Goal: Information Seeking & Learning: Learn about a topic

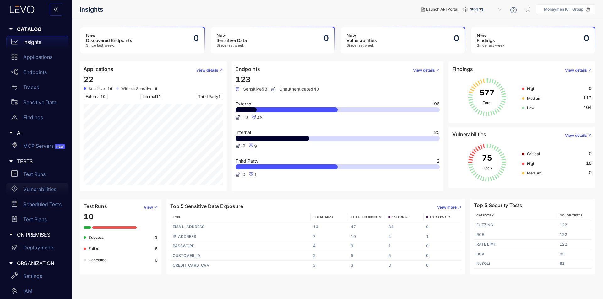
click at [48, 190] on p "Vulnerabilities" at bounding box center [39, 189] width 33 height 6
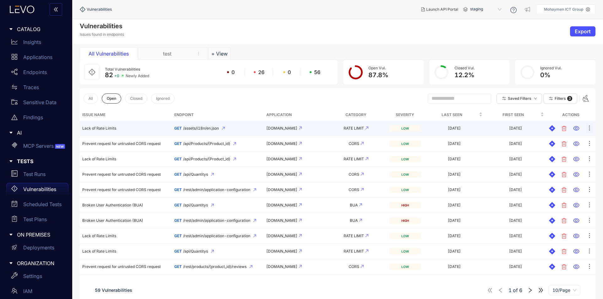
click at [589, 127] on icon "ellipsis" at bounding box center [589, 128] width 6 height 6
click at [98, 128] on span "Lack of Rate Limits" at bounding box center [99, 128] width 34 height 5
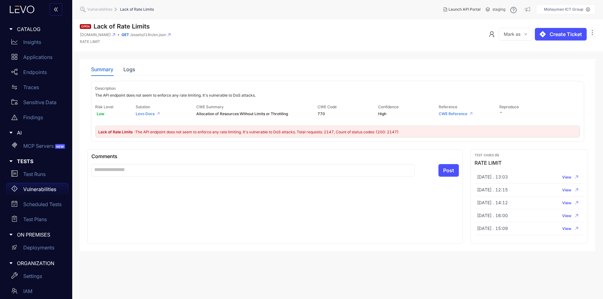
click at [592, 32] on icon "ellipsis" at bounding box center [592, 33] width 6 height 6
click at [521, 32] on button "Mark as" at bounding box center [516, 34] width 34 height 13
click at [123, 68] on div "Summary Logs" at bounding box center [113, 69] width 44 height 13
click at [131, 70] on div "Logs" at bounding box center [129, 70] width 12 height 6
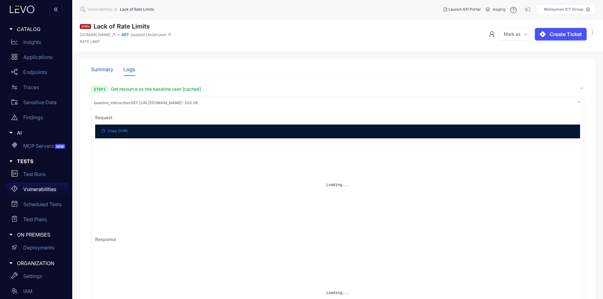
click at [104, 71] on div "Summary" at bounding box center [102, 70] width 22 height 6
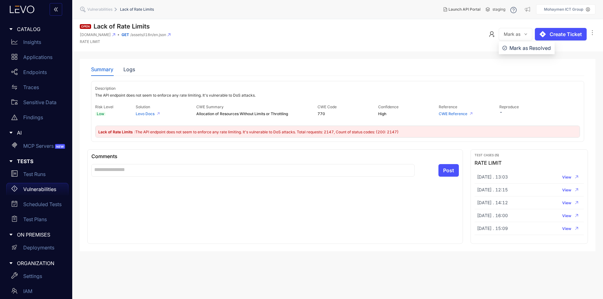
click at [526, 35] on icon "down" at bounding box center [525, 34] width 3 height 3
click at [584, 34] on button "Create Ticket" at bounding box center [561, 34] width 52 height 13
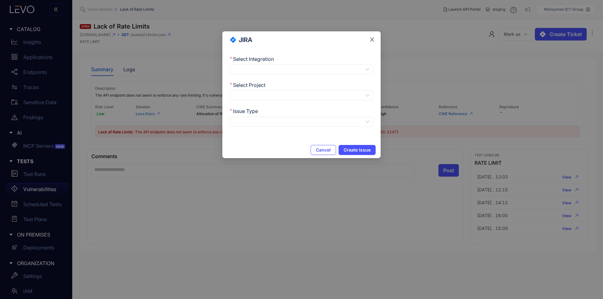
click at [371, 38] on icon "close" at bounding box center [372, 40] width 4 height 4
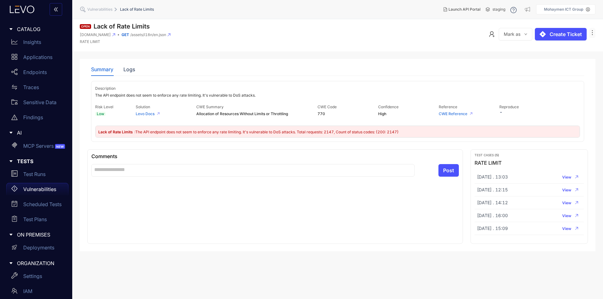
click at [591, 35] on icon "ellipsis" at bounding box center [592, 33] width 6 height 6
click at [589, 47] on span "Delete" at bounding box center [583, 45] width 15 height 7
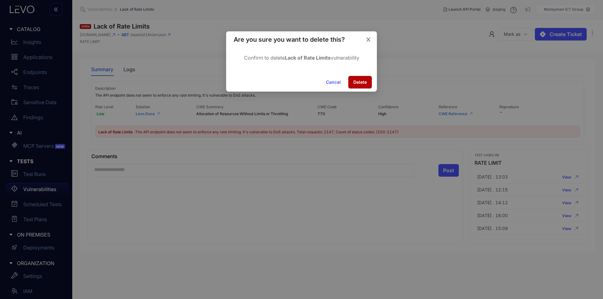
click at [365, 39] on icon "close" at bounding box center [368, 40] width 6 height 6
